Goal: Transaction & Acquisition: Download file/media

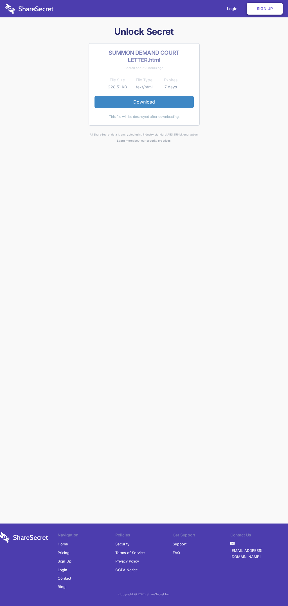
click at [144, 102] on link "Download" at bounding box center [143, 102] width 99 height 12
